Goal: Information Seeking & Learning: Learn about a topic

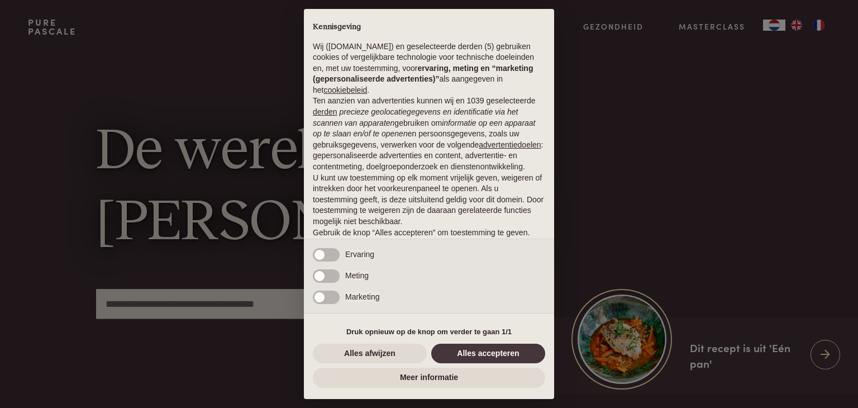
scroll to position [41, 0]
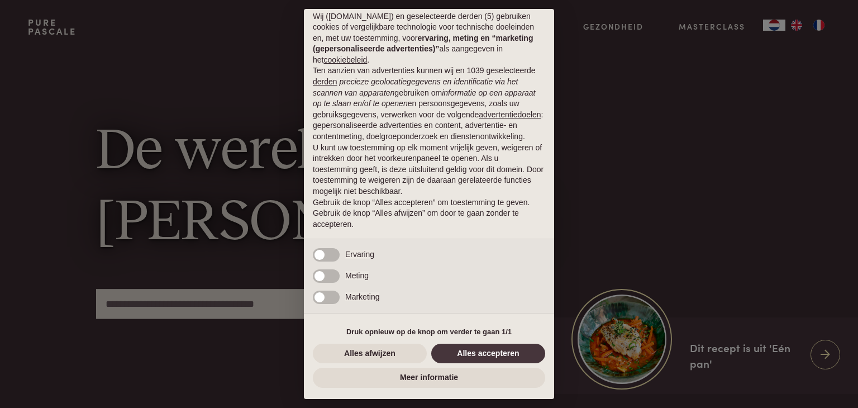
click at [471, 354] on button "Alles accepteren" at bounding box center [488, 354] width 114 height 20
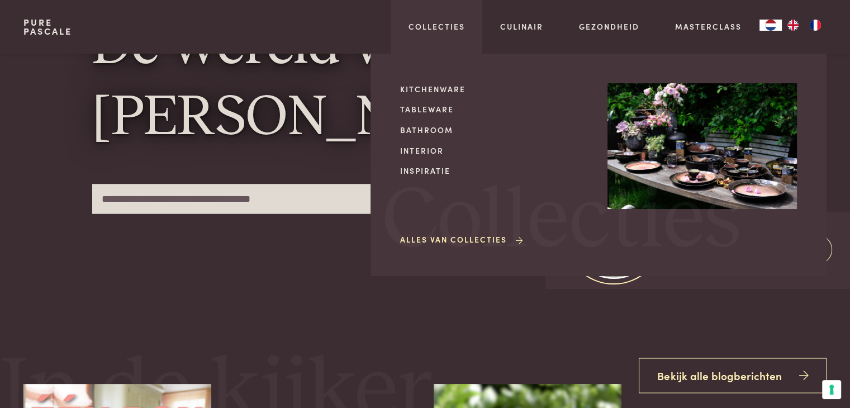
scroll to position [112, 0]
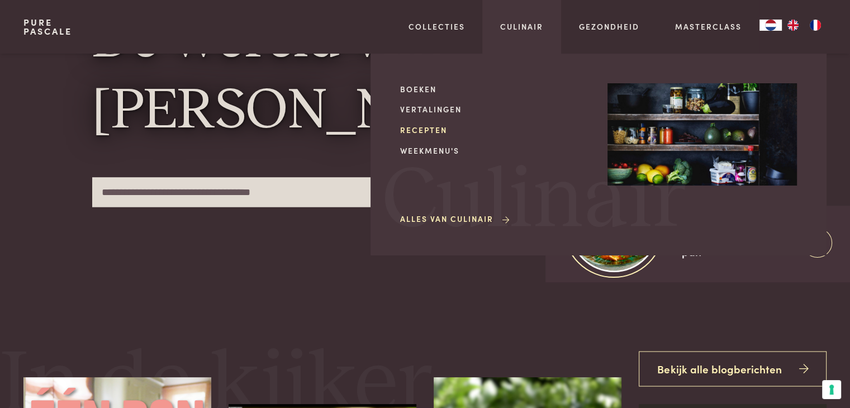
click at [419, 127] on link "Recepten" at bounding box center [494, 130] width 189 height 12
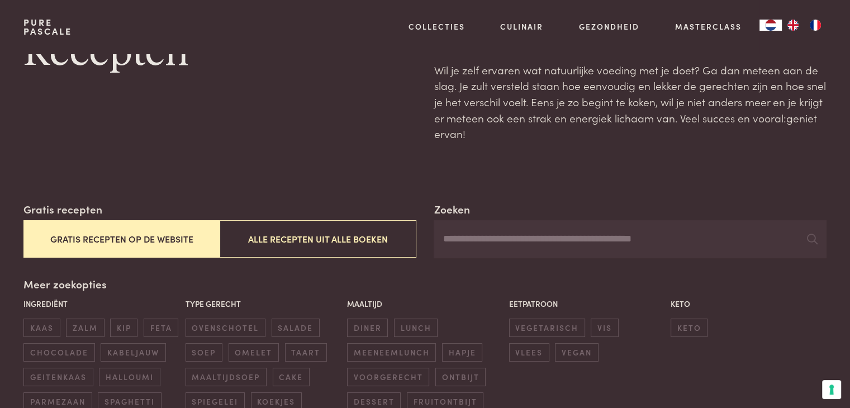
scroll to position [56, 0]
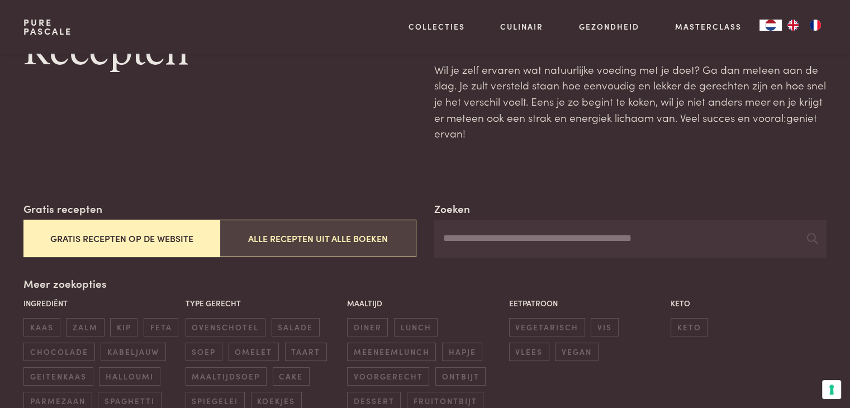
click at [330, 239] on button "Alle recepten uit alle boeken" at bounding box center [318, 238] width 196 height 37
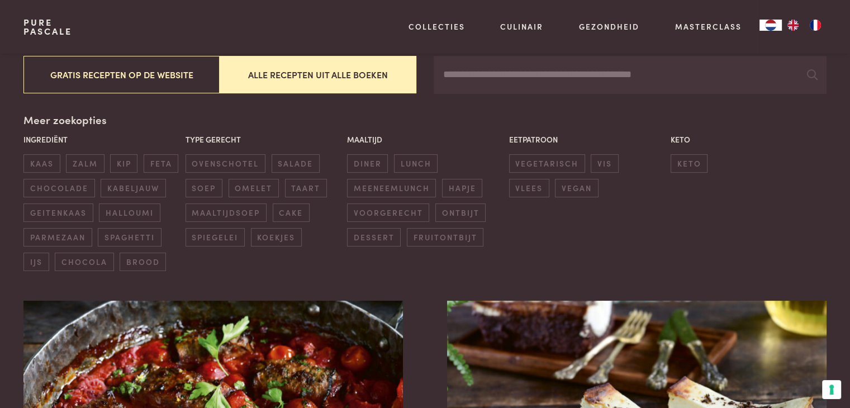
scroll to position [201, 0]
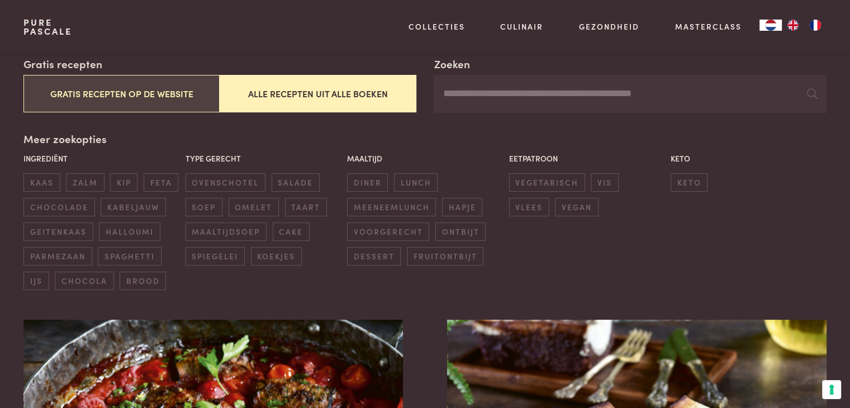
click at [99, 93] on button "Gratis recepten op de website" at bounding box center [121, 93] width 196 height 37
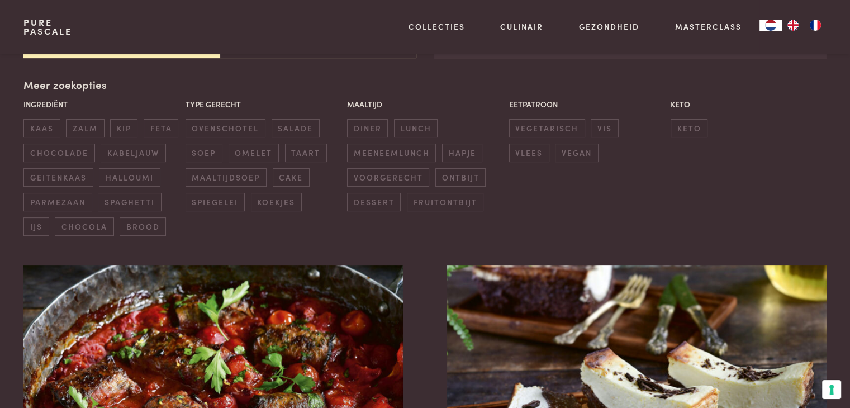
scroll to position [257, 0]
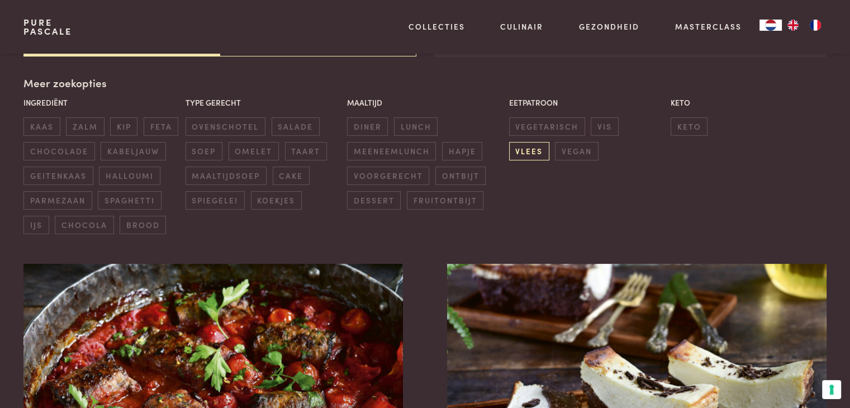
click at [549, 142] on span "vlees" at bounding box center [529, 151] width 40 height 18
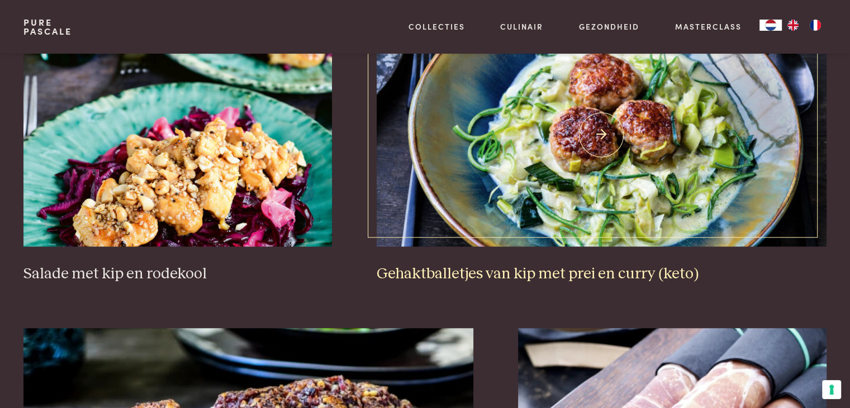
scroll to position [815, 0]
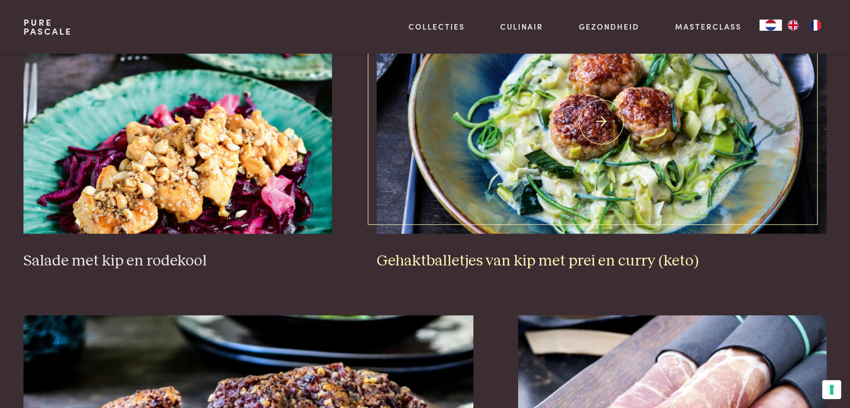
click at [485, 262] on h3 "Gehaktballetjes van kip met prei en curry (keto)" at bounding box center [602, 261] width 450 height 20
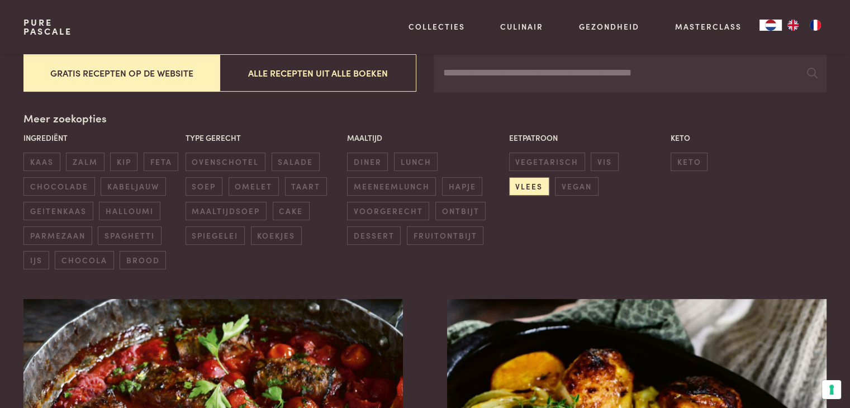
scroll to position [224, 0]
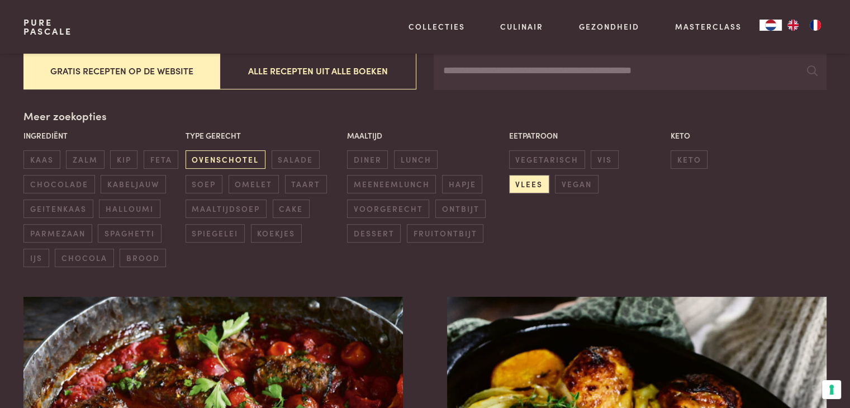
click at [229, 159] on span "ovenschotel" at bounding box center [226, 159] width 80 height 18
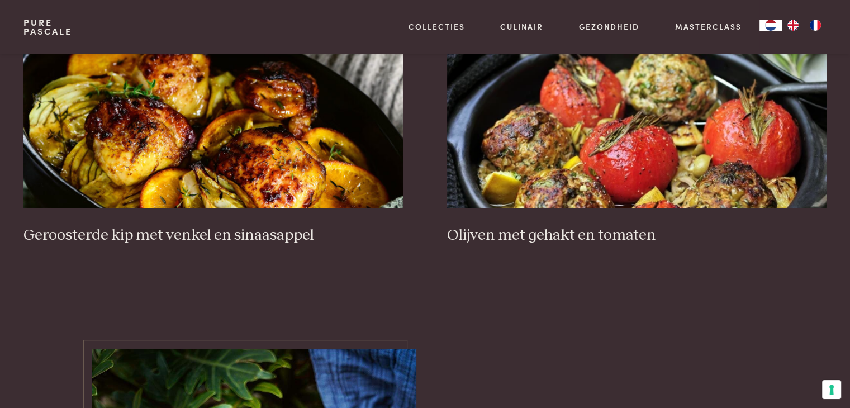
scroll to position [257, 0]
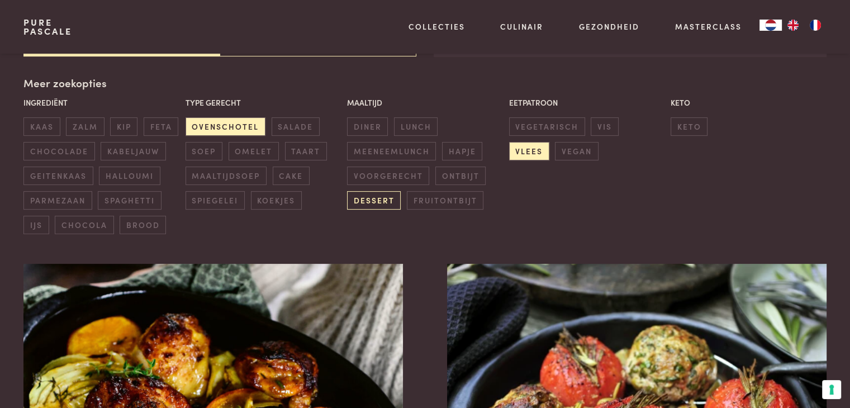
click at [379, 204] on span "dessert" at bounding box center [374, 200] width 54 height 18
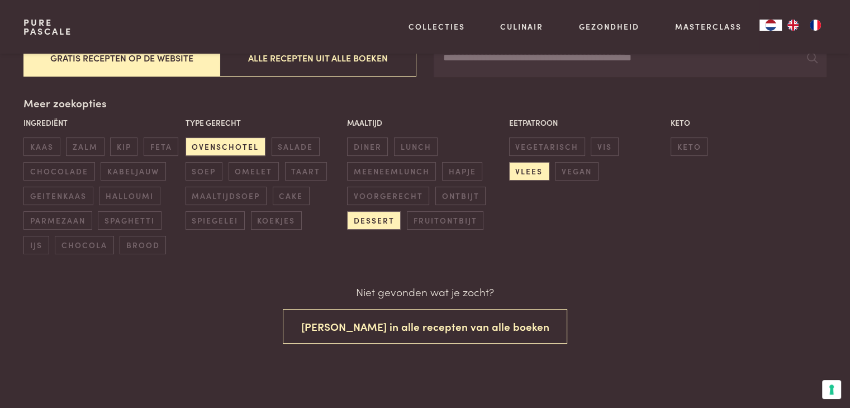
scroll to position [236, 0]
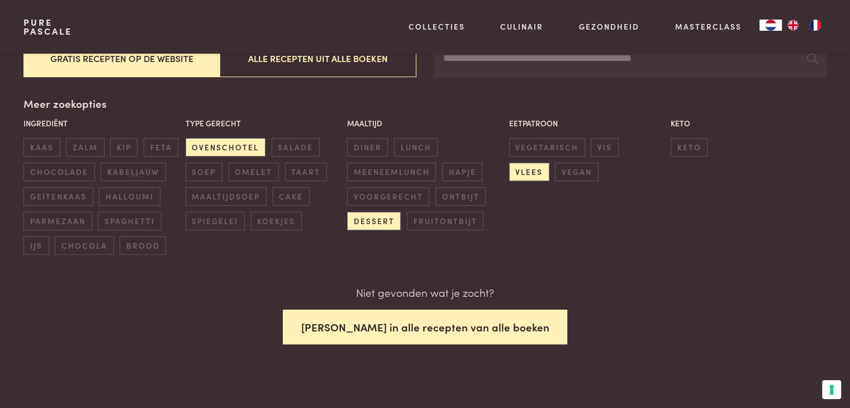
click at [411, 326] on button "Zoek in alle recepten van alle boeken" at bounding box center [425, 327] width 285 height 35
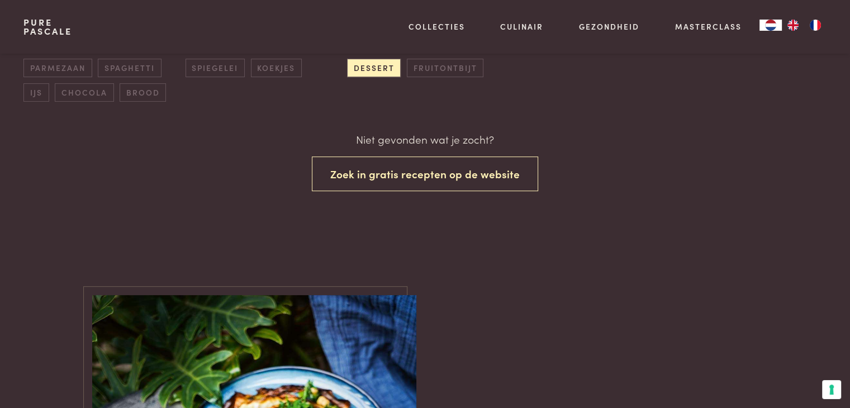
scroll to position [403, 0]
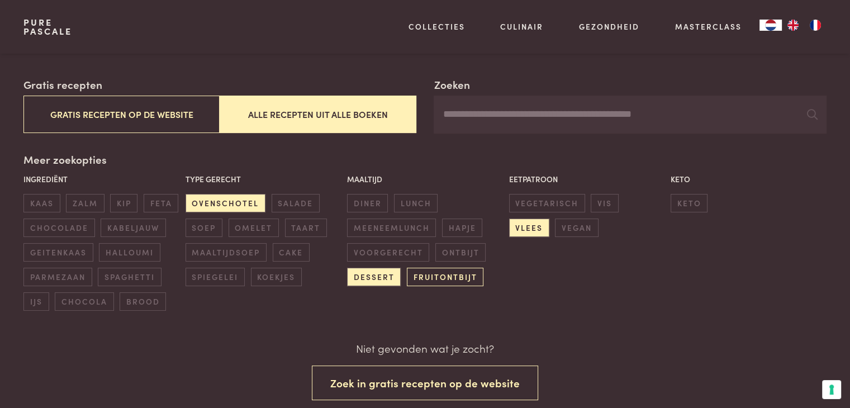
click at [440, 280] on span "fruitontbijt" at bounding box center [445, 277] width 77 height 18
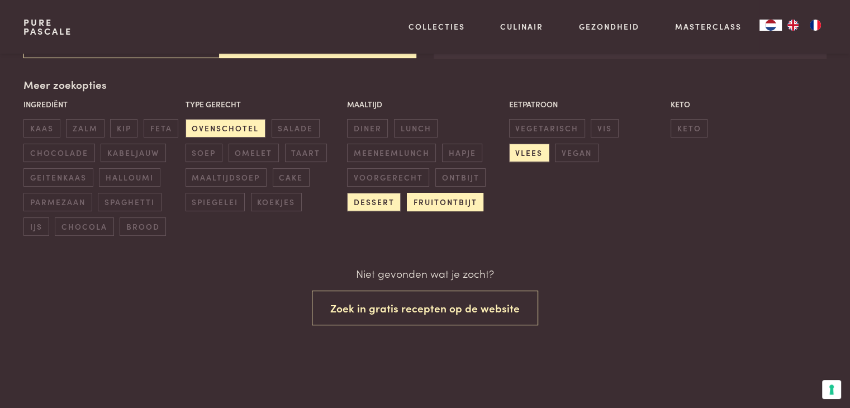
scroll to position [236, 0]
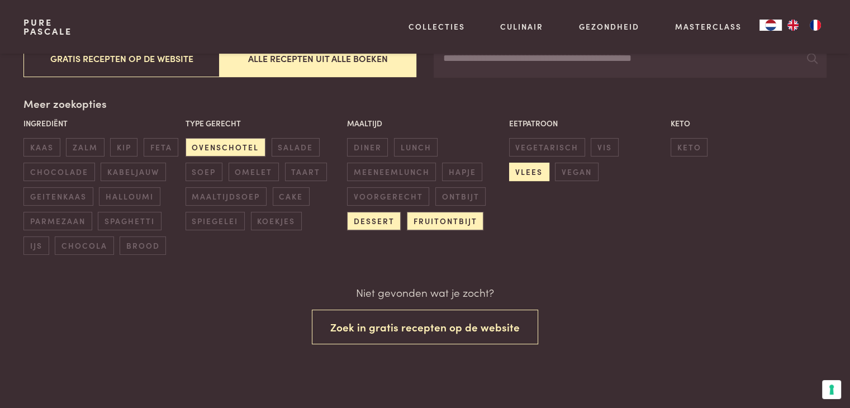
click at [549, 163] on span "vlees" at bounding box center [529, 172] width 40 height 18
click at [137, 197] on span "halloumi" at bounding box center [129, 196] width 61 height 18
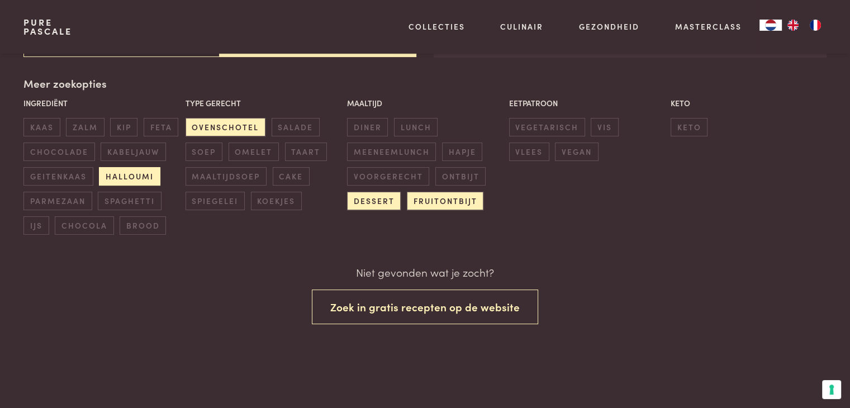
scroll to position [236, 0]
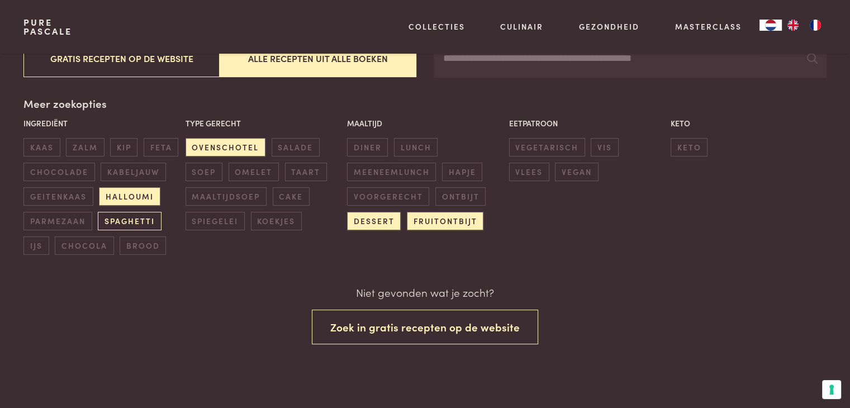
click at [140, 216] on span "spaghetti" at bounding box center [129, 221] width 63 height 18
click at [139, 240] on span "brood" at bounding box center [143, 245] width 46 height 18
click at [103, 246] on span "chocola" at bounding box center [84, 245] width 59 height 18
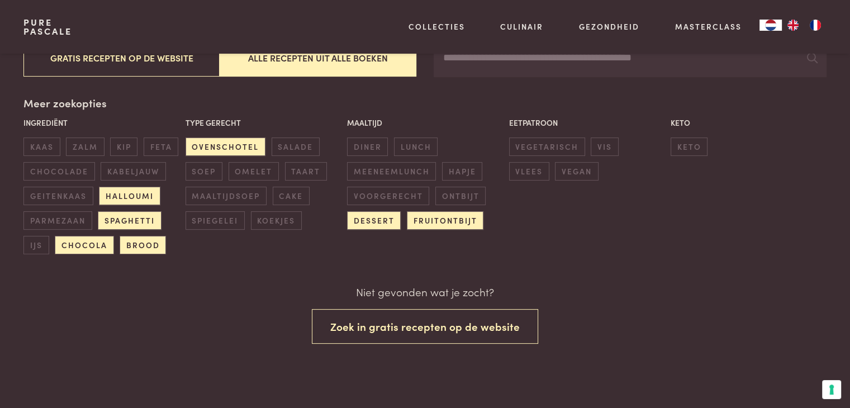
scroll to position [236, 0]
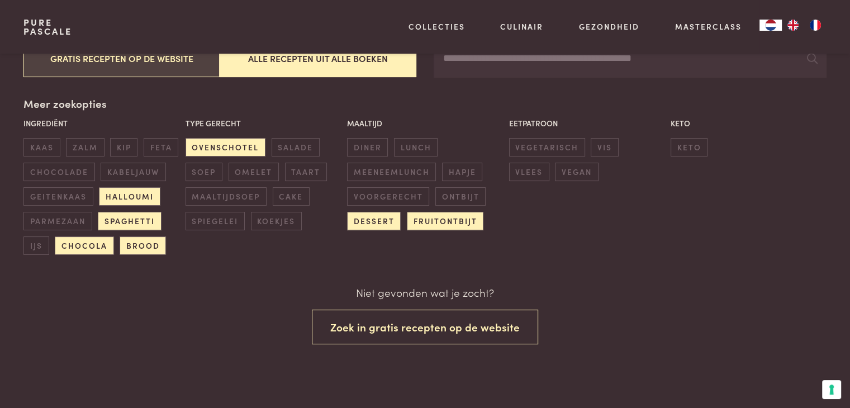
click at [69, 69] on button "Gratis recepten op de website" at bounding box center [121, 58] width 196 height 37
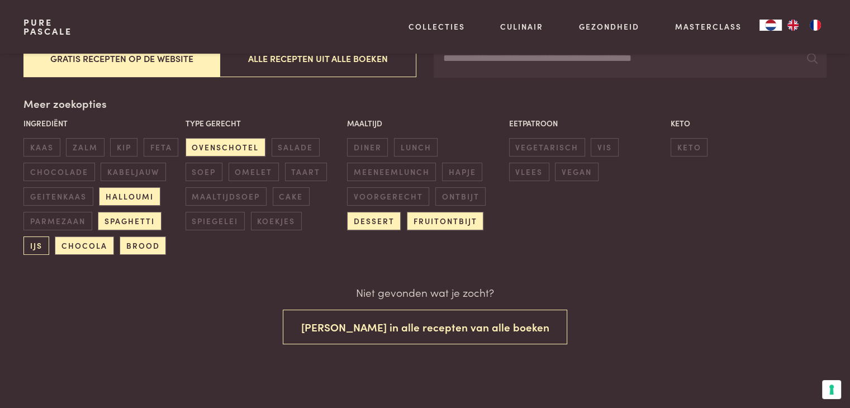
click at [37, 241] on span "ijs" at bounding box center [35, 245] width 25 height 18
click at [49, 221] on span "parmezaan" at bounding box center [57, 221] width 68 height 18
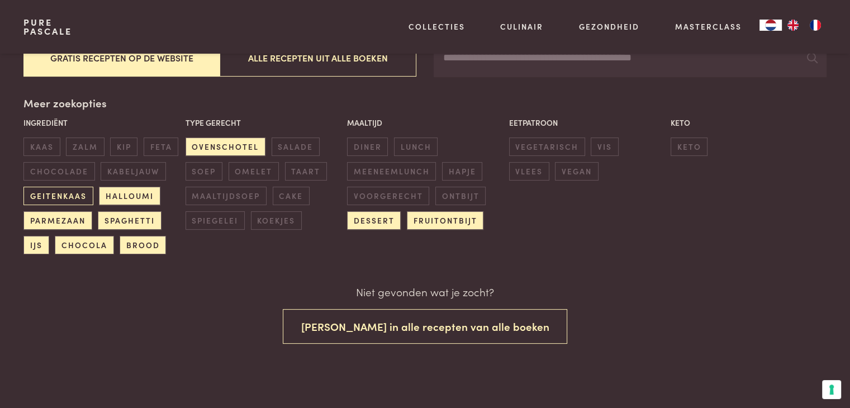
click at [54, 192] on span "geitenkaas" at bounding box center [57, 196] width 69 height 18
click at [57, 173] on span "chocolade" at bounding box center [58, 171] width 71 height 18
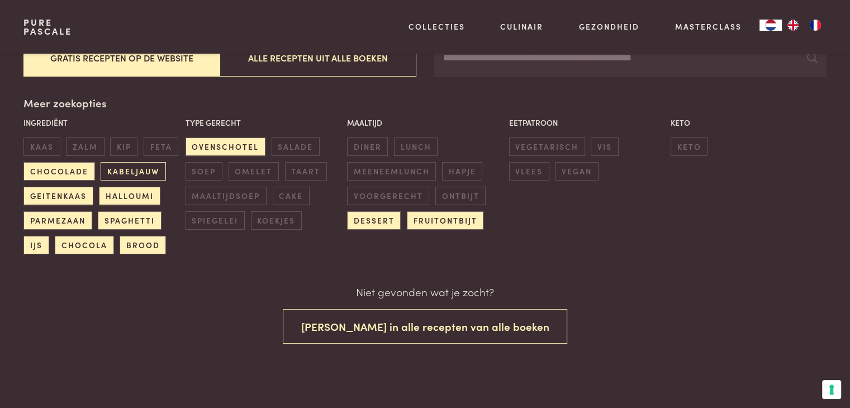
click at [107, 168] on span "kabeljauw" at bounding box center [133, 171] width 65 height 18
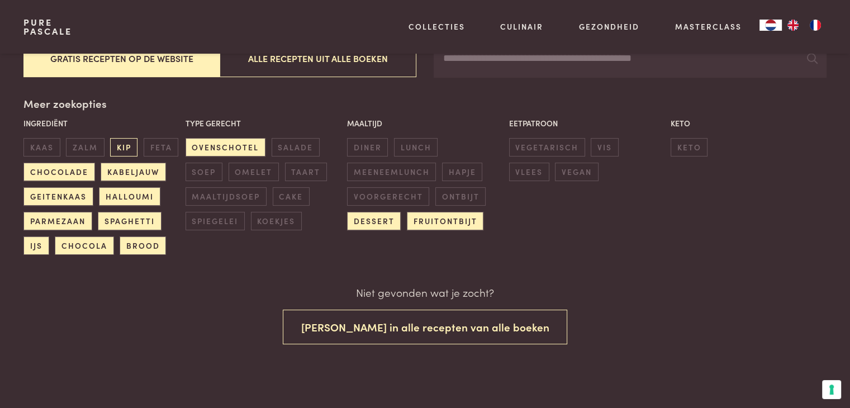
click at [133, 146] on span "kip" at bounding box center [123, 147] width 27 height 18
click at [165, 150] on span "feta" at bounding box center [161, 147] width 35 height 18
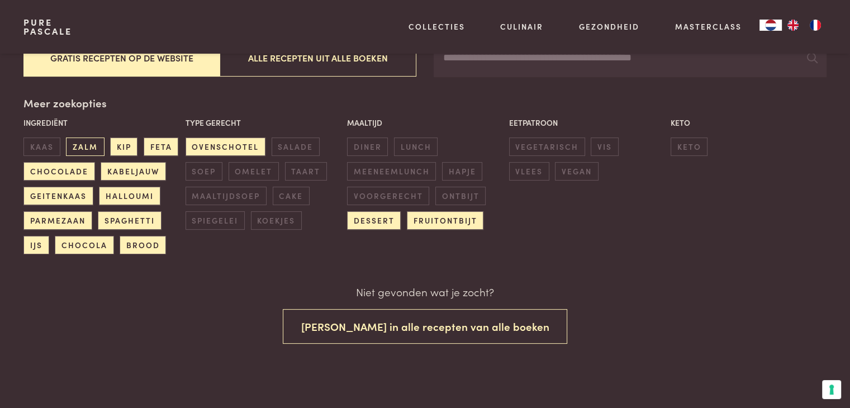
click at [84, 150] on span "zalm" at bounding box center [85, 146] width 38 height 18
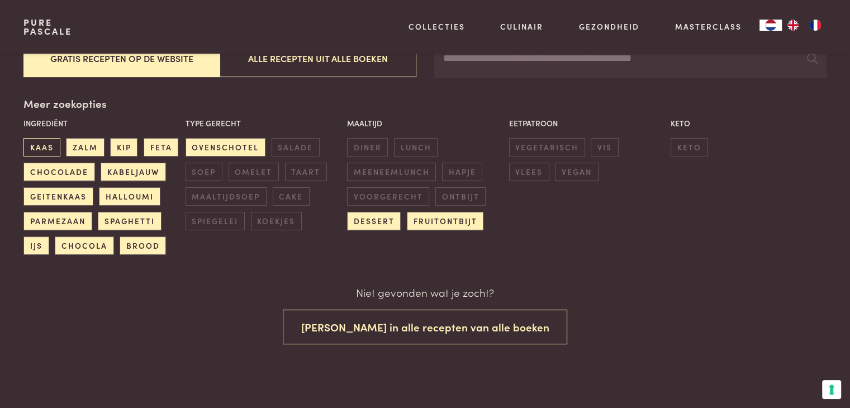
click at [55, 140] on span "kaas" at bounding box center [41, 147] width 36 height 18
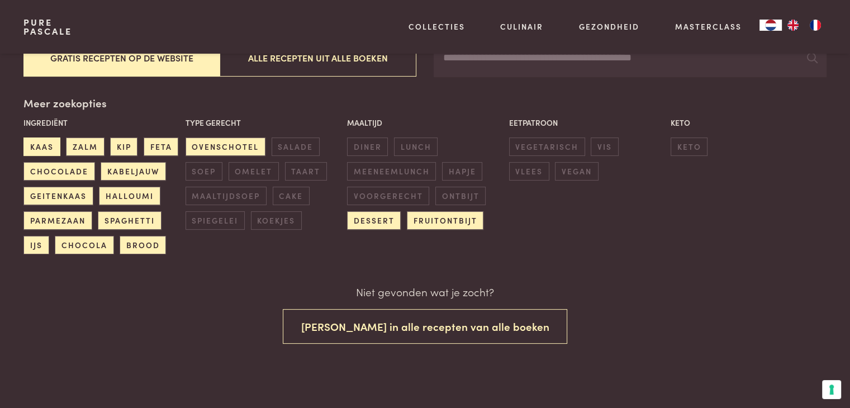
scroll to position [236, 0]
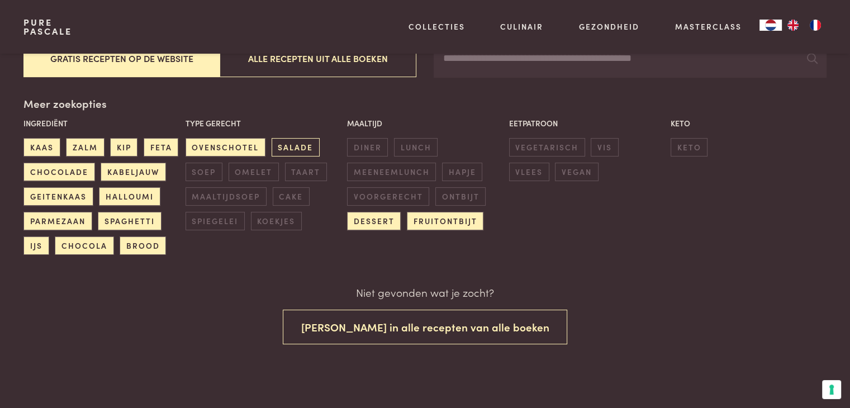
click at [282, 148] on span "salade" at bounding box center [296, 147] width 48 height 18
click at [208, 175] on span "soep" at bounding box center [204, 172] width 37 height 18
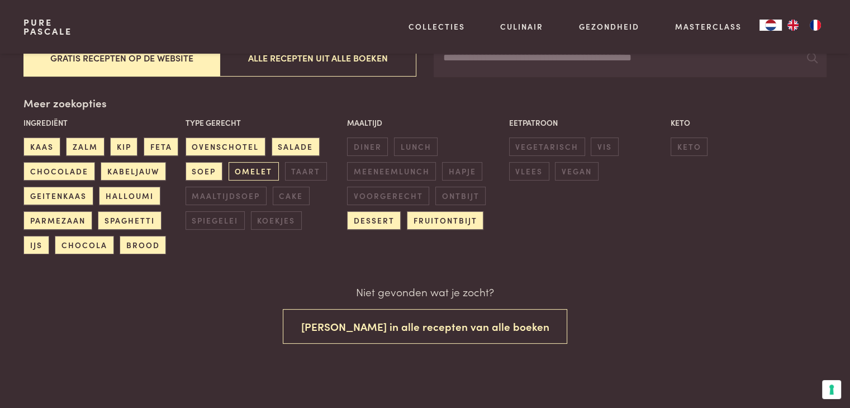
click at [245, 172] on span "omelet" at bounding box center [254, 171] width 50 height 18
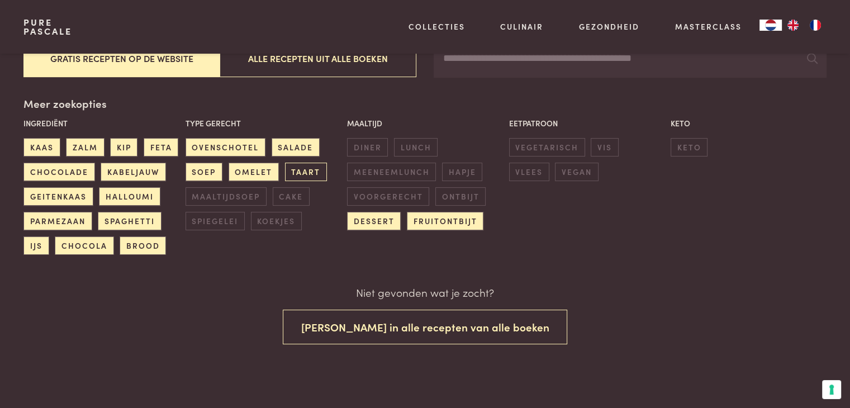
click at [302, 170] on span "taart" at bounding box center [306, 172] width 42 height 18
click at [292, 202] on span "cake" at bounding box center [291, 196] width 37 height 18
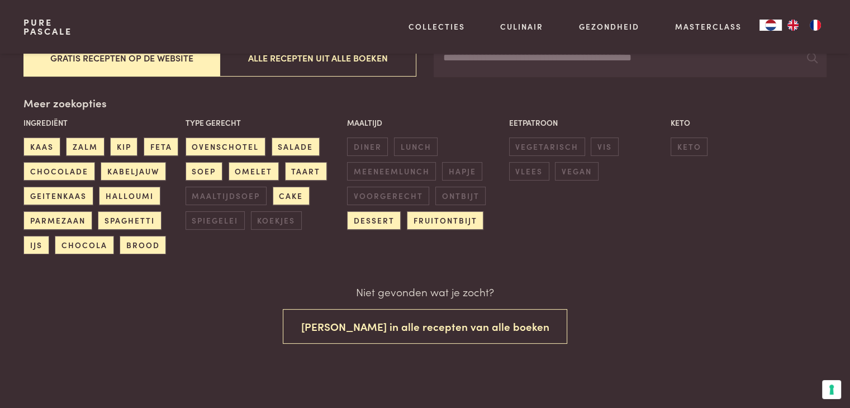
scroll to position [236, 0]
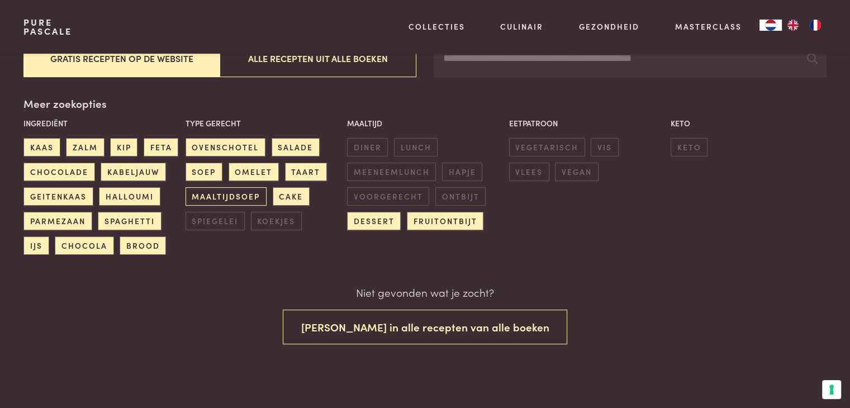
click at [234, 193] on span "maaltijdsoep" at bounding box center [226, 196] width 81 height 18
click at [225, 220] on span "spiegelei" at bounding box center [215, 221] width 59 height 18
click at [282, 226] on span "koekjes" at bounding box center [276, 221] width 51 height 18
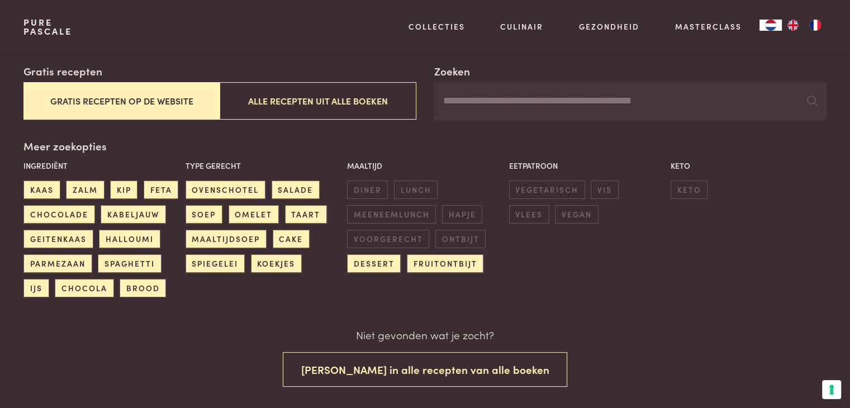
scroll to position [71, 0]
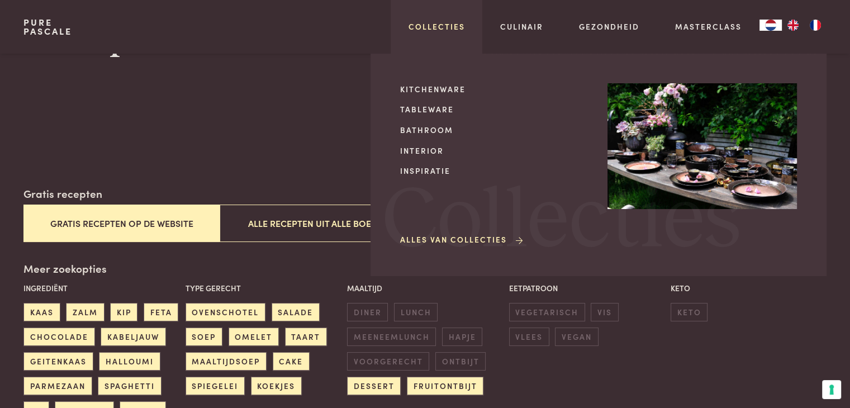
click at [440, 30] on link "Collecties" at bounding box center [437, 27] width 56 height 12
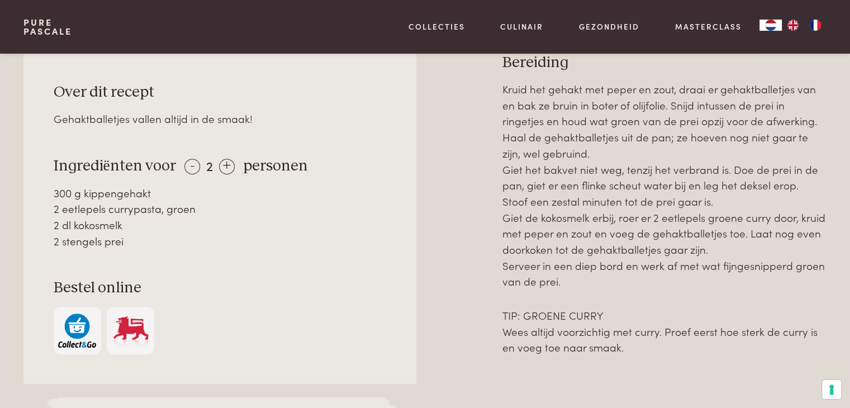
scroll to position [503, 0]
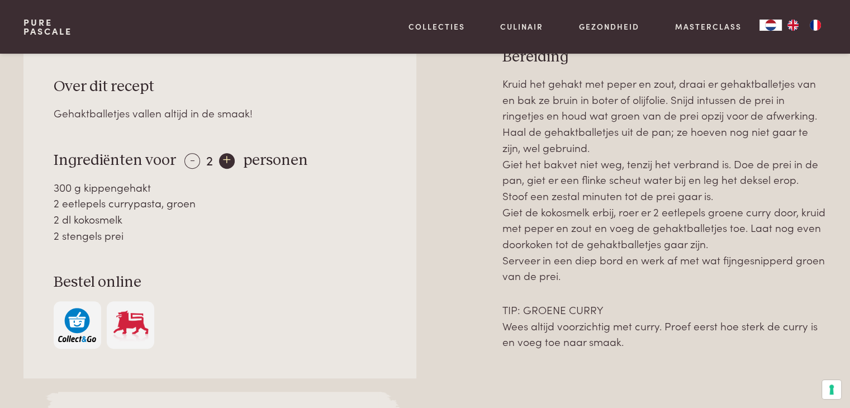
click at [226, 157] on div "+" at bounding box center [227, 161] width 16 height 16
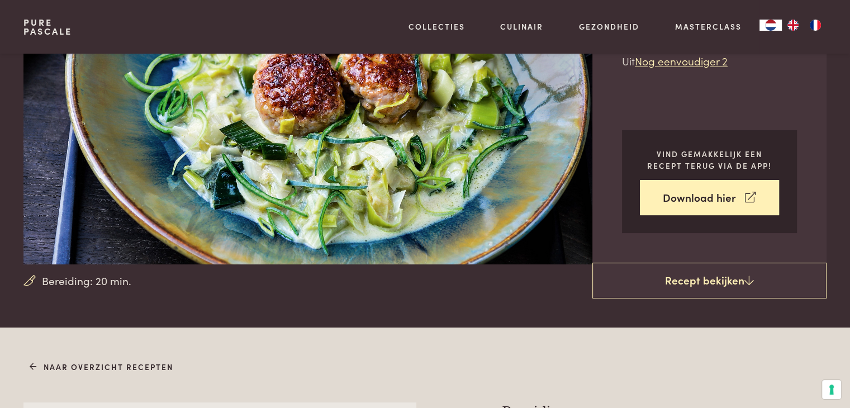
scroll to position [56, 0]
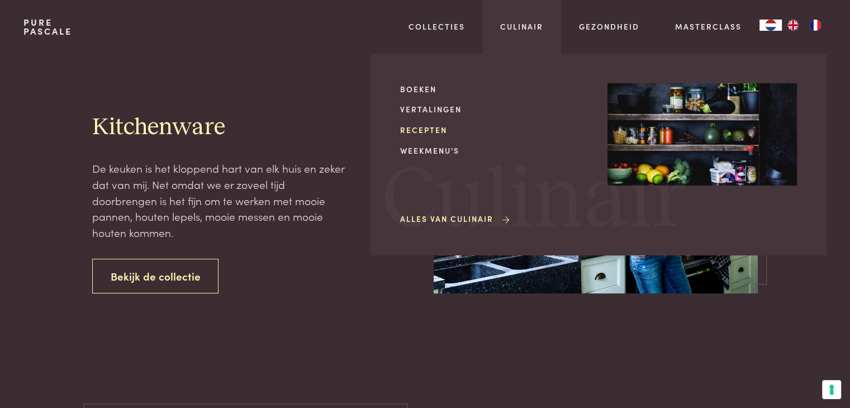
click at [444, 128] on link "Recepten" at bounding box center [494, 130] width 189 height 12
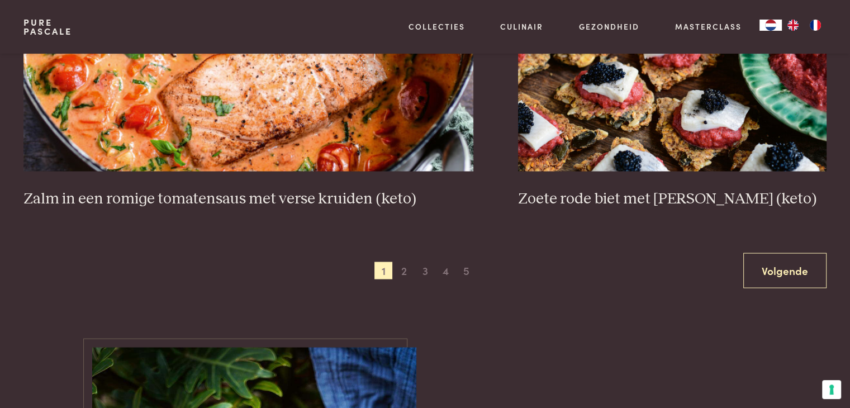
scroll to position [2235, 0]
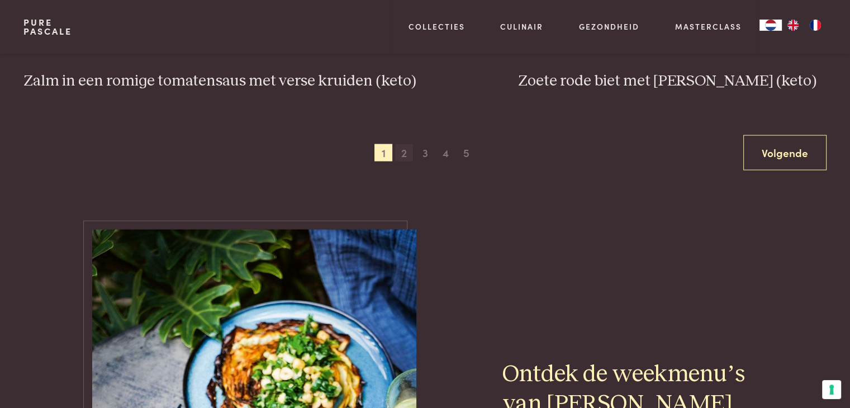
click at [405, 155] on span "2" at bounding box center [404, 153] width 18 height 18
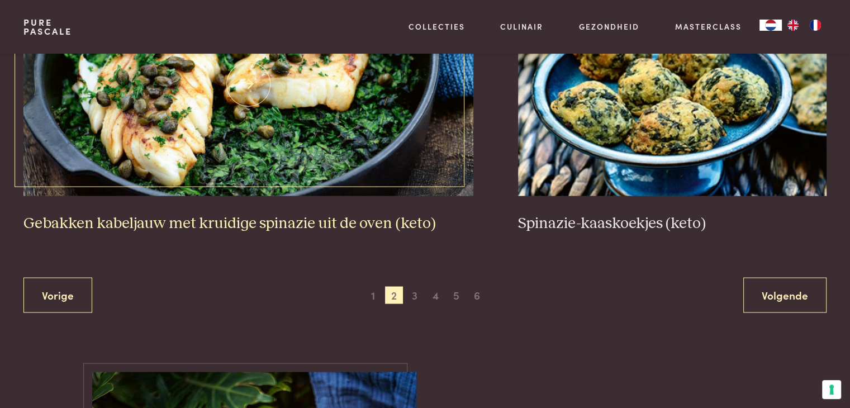
scroll to position [2101, 0]
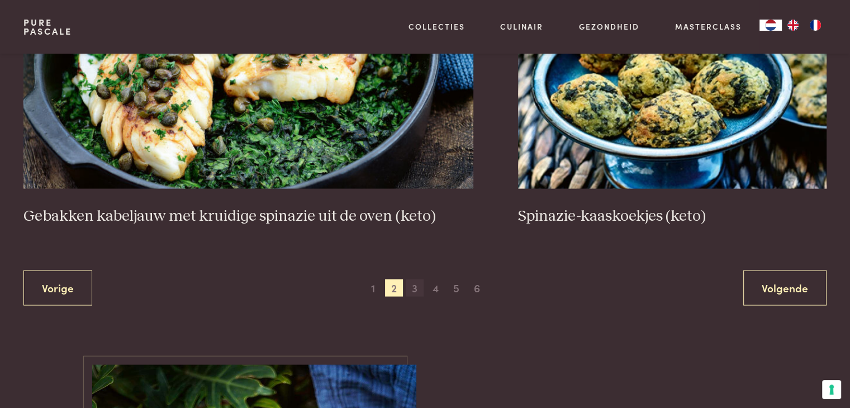
click at [414, 288] on span "3" at bounding box center [415, 288] width 18 height 18
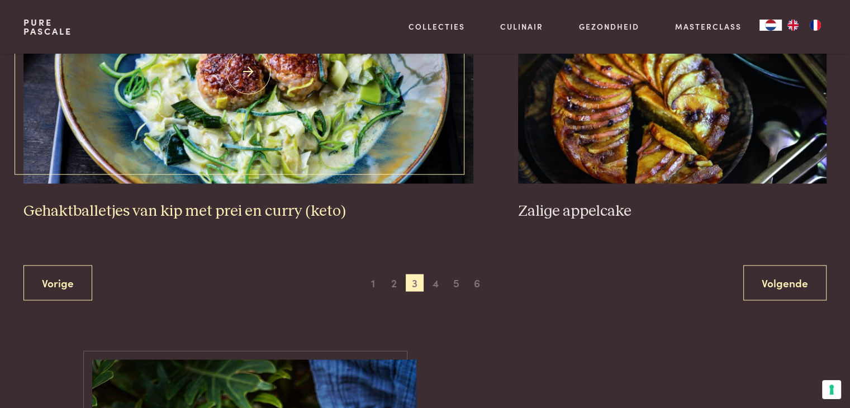
scroll to position [2157, 0]
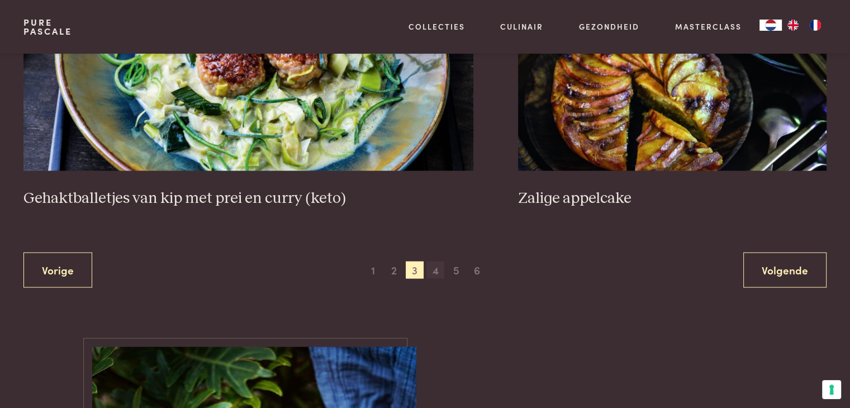
click at [438, 271] on span "4" at bounding box center [435, 271] width 18 height 18
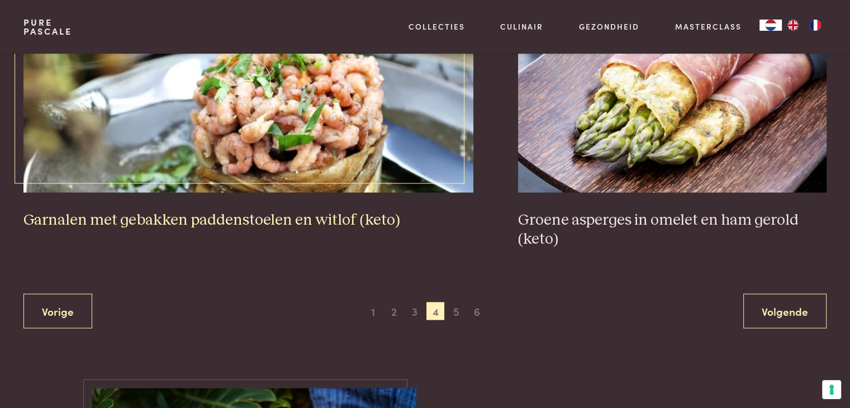
scroll to position [2101, 0]
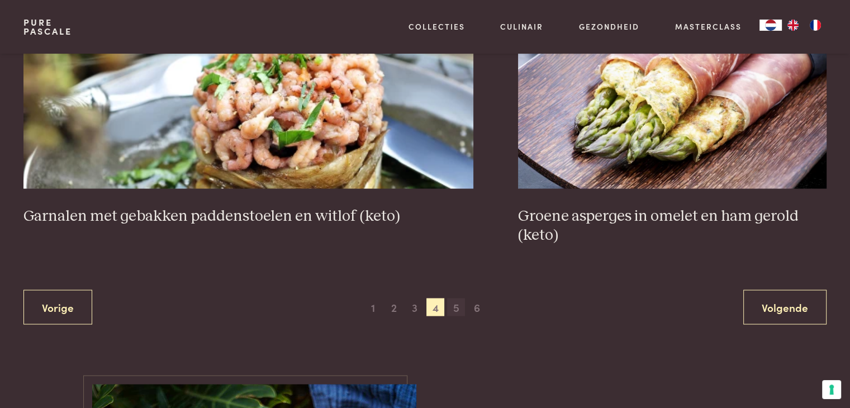
click at [458, 310] on span "5" at bounding box center [456, 307] width 18 height 18
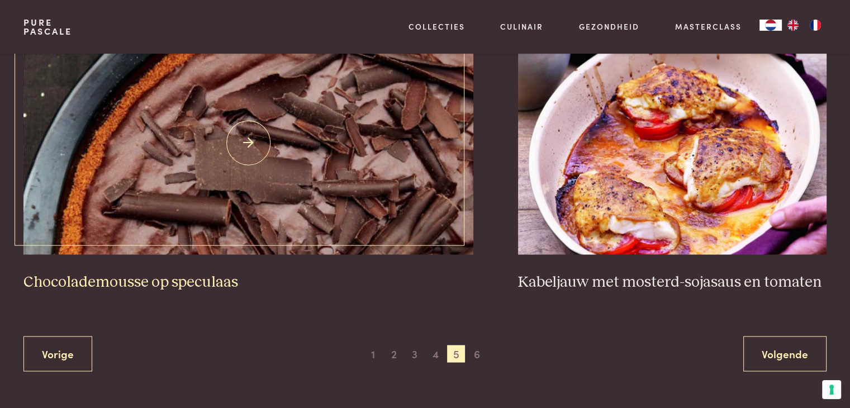
scroll to position [2045, 0]
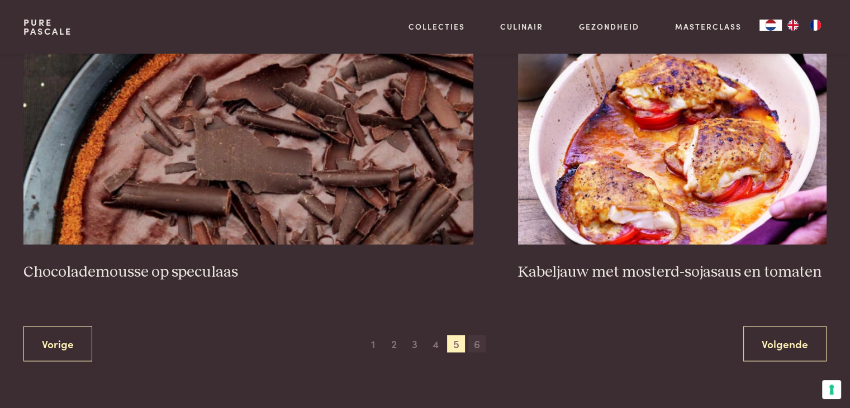
click at [482, 341] on span "6" at bounding box center [477, 344] width 18 height 18
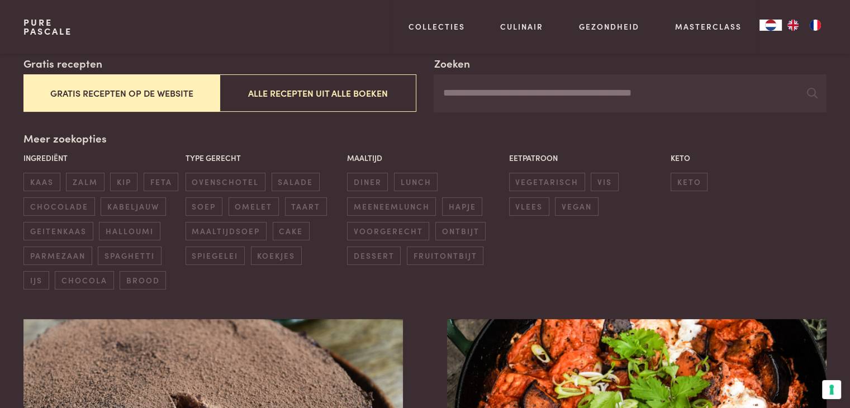
scroll to position [201, 0]
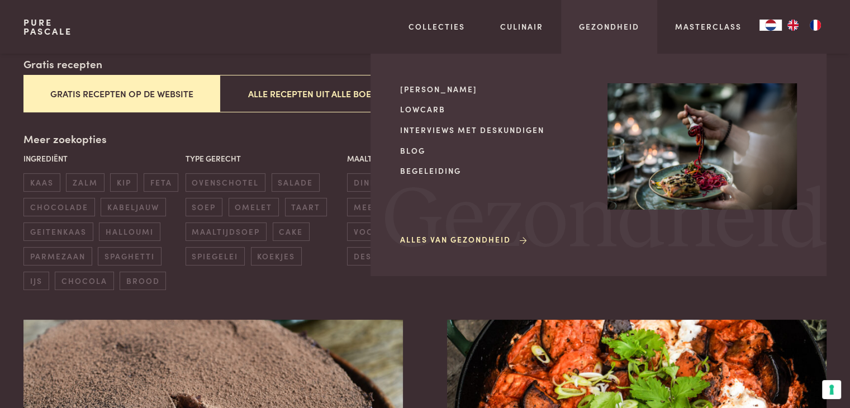
click at [612, 20] on div "Gezondheid Mijn kookstijl Lowcarb Interviews met deskundigen Blog Begeleiding A…" at bounding box center [609, 27] width 96 height 54
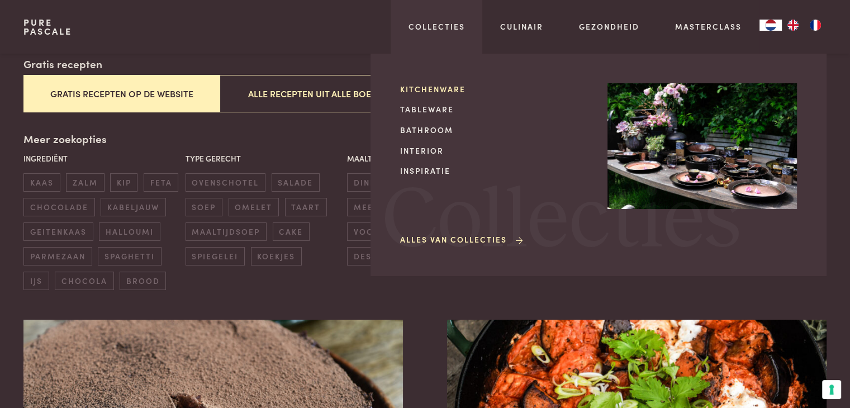
click at [435, 92] on link "Kitchenware" at bounding box center [494, 89] width 189 height 12
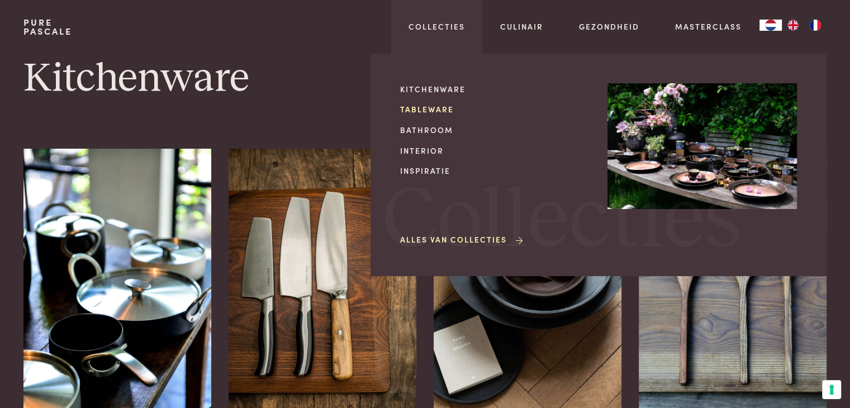
click at [427, 107] on link "Tableware" at bounding box center [494, 109] width 189 height 12
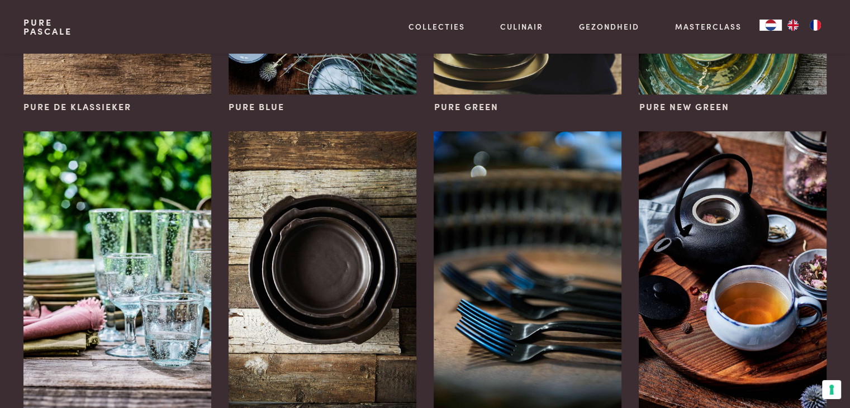
scroll to position [112, 0]
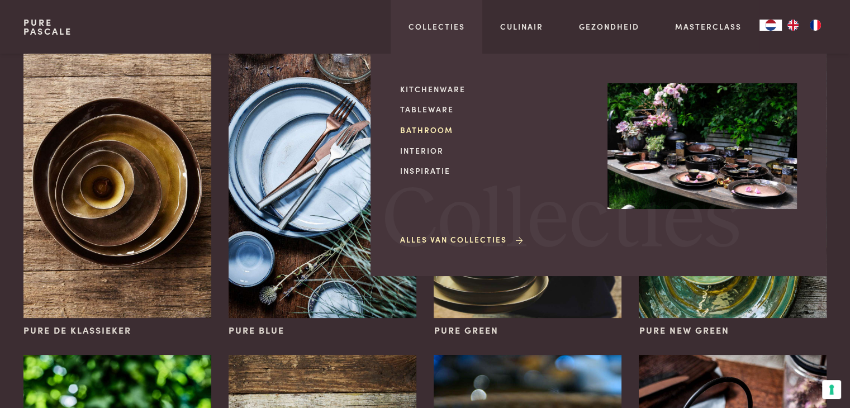
click at [436, 133] on link "Bathroom" at bounding box center [494, 130] width 189 height 12
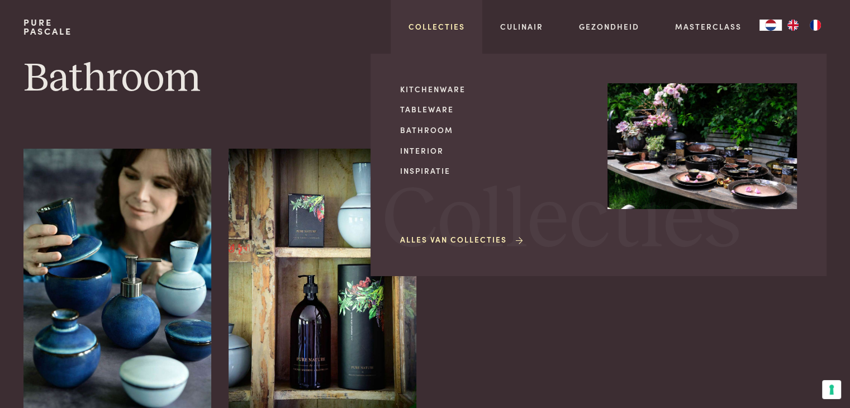
click at [447, 32] on link "Collecties" at bounding box center [437, 27] width 56 height 12
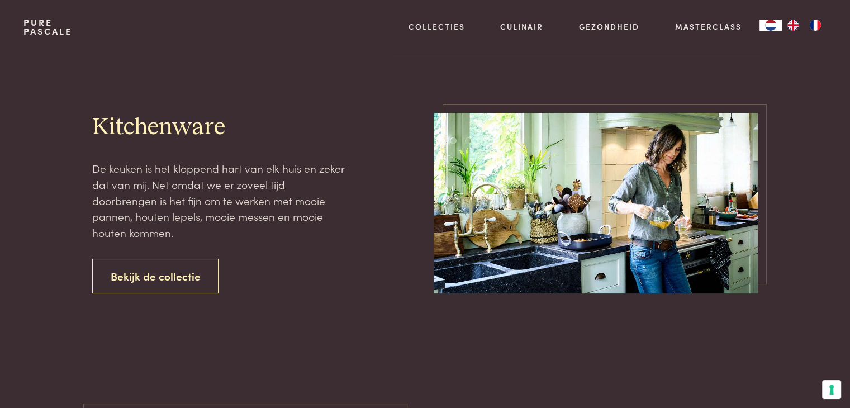
click at [424, 148] on div "Kitchenware De keuken is het kloppend hart van elk huis en zeker dat van mij. N…" at bounding box center [424, 203] width 802 height 181
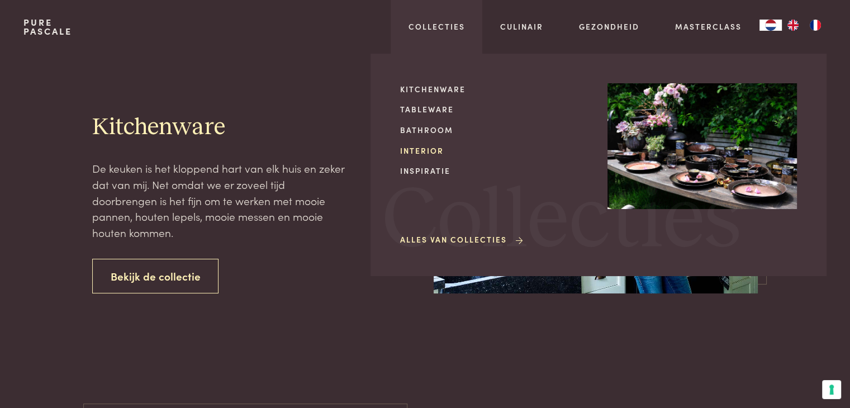
click at [415, 150] on link "Interior" at bounding box center [494, 151] width 189 height 12
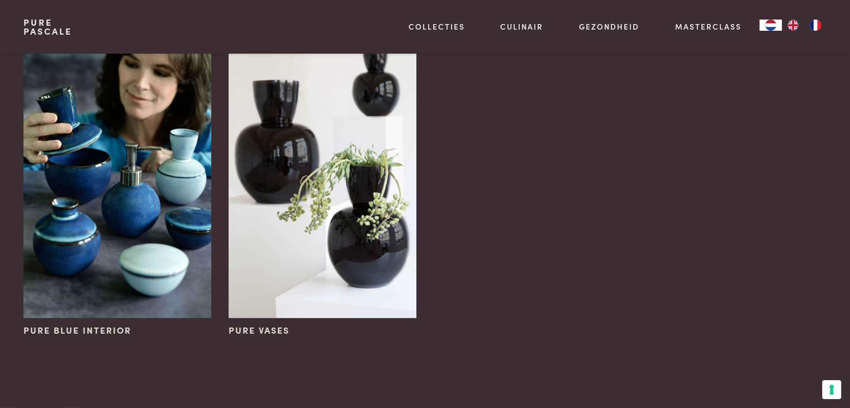
scroll to position [56, 0]
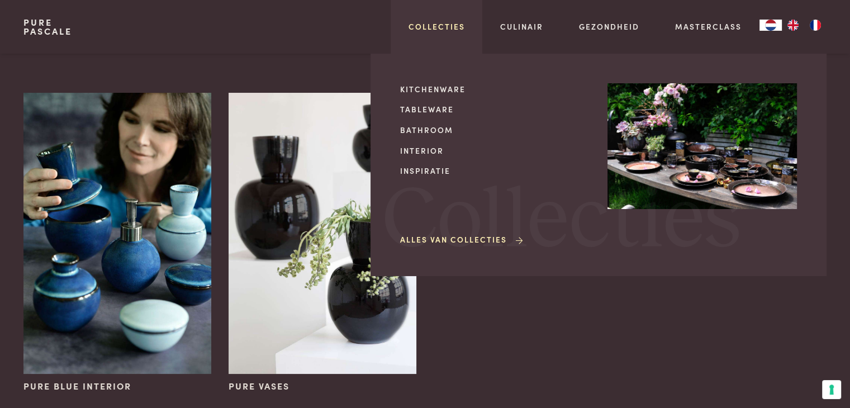
click at [449, 30] on link "Collecties" at bounding box center [437, 27] width 56 height 12
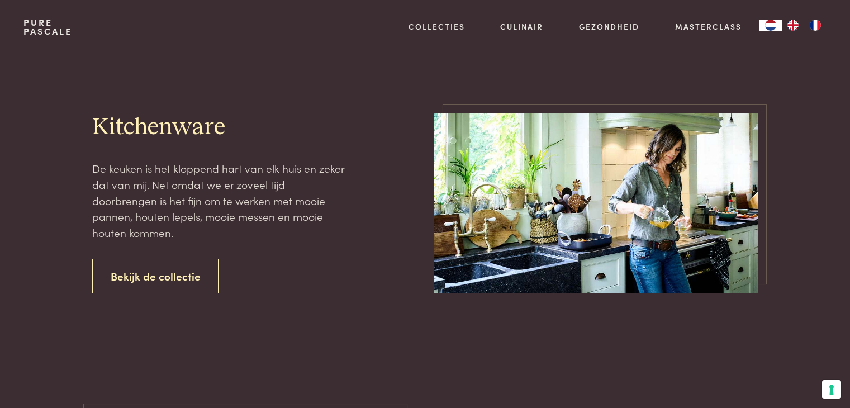
click at [422, 169] on div "Kitchenware De keuken is het kloppend hart van elk huis en zeker dat van mij. N…" at bounding box center [424, 203] width 802 height 181
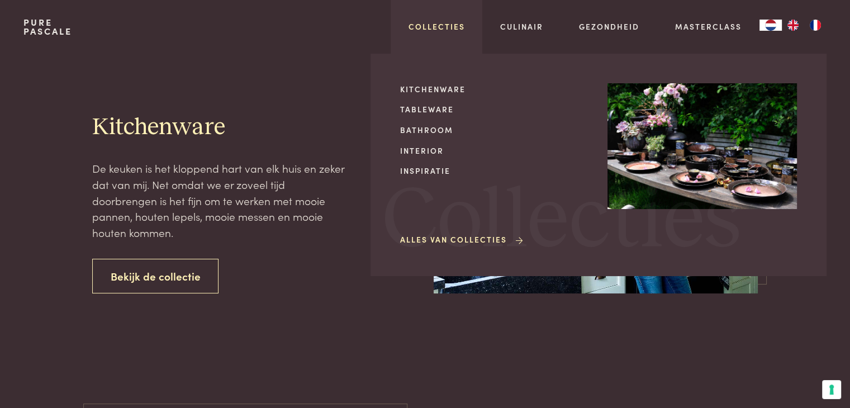
click at [447, 23] on link "Collecties" at bounding box center [437, 27] width 56 height 12
click at [420, 170] on link "Inspiratie" at bounding box center [494, 171] width 189 height 12
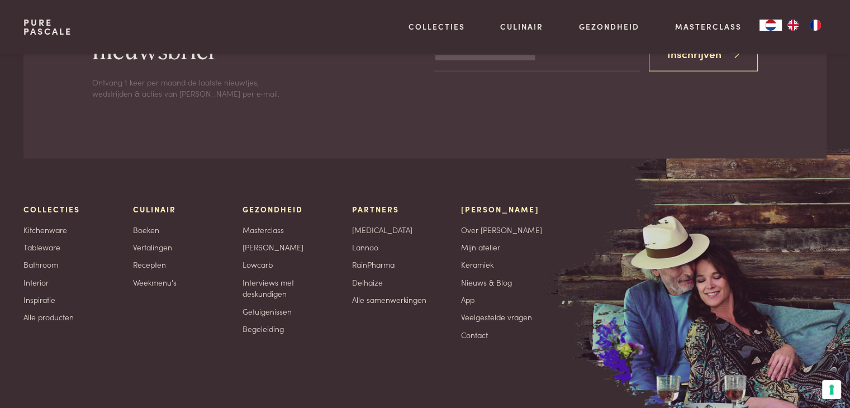
scroll to position [2403, 0]
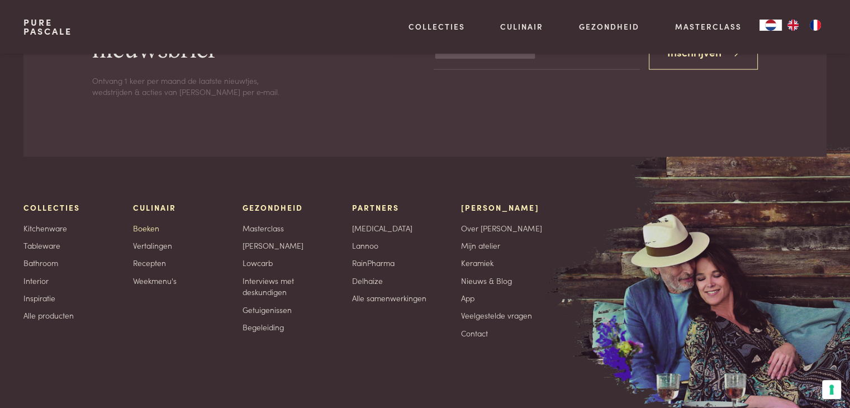
click at [142, 226] on link "Boeken" at bounding box center [146, 228] width 26 height 12
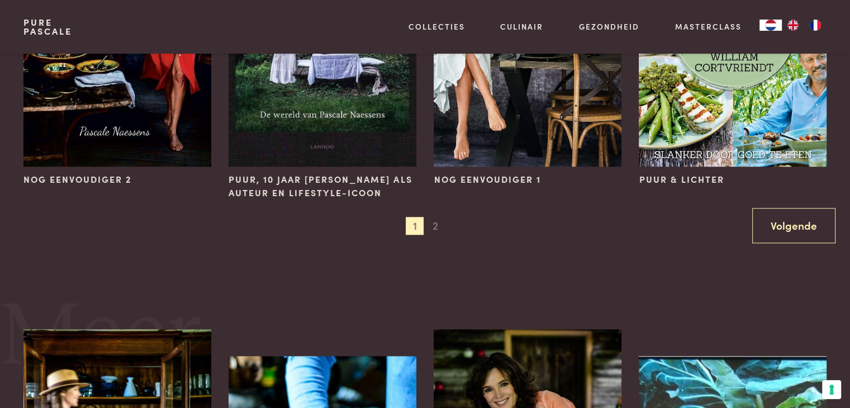
scroll to position [1229, 0]
